Goal: Manage account settings

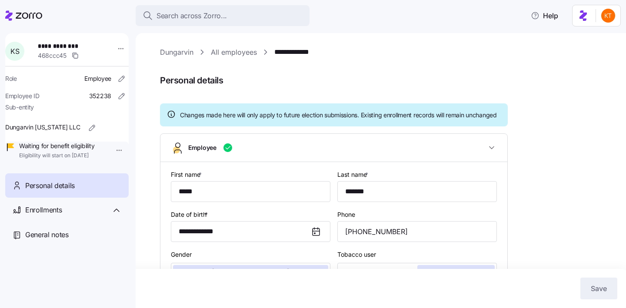
type input "IN"
